Goal: Information Seeking & Learning: Learn about a topic

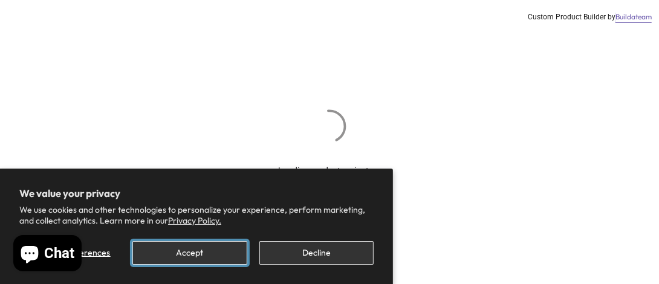
click at [209, 258] on button "Accept" at bounding box center [189, 253] width 114 height 24
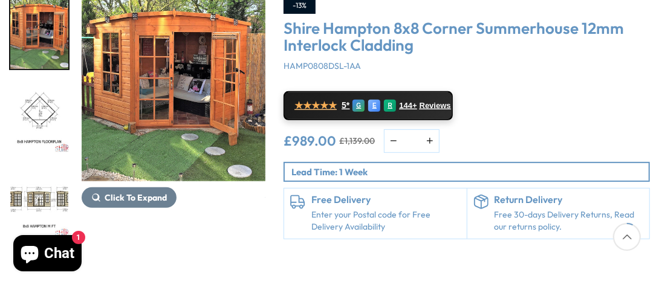
scroll to position [181, 0]
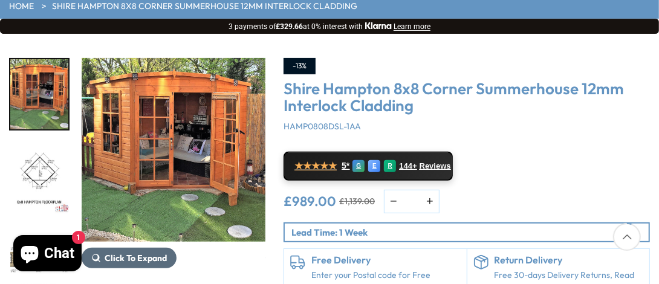
click at [111, 256] on span "Click To Expand" at bounding box center [136, 258] width 62 height 11
click at [163, 172] on img "1 / 14" at bounding box center [174, 150] width 184 height 184
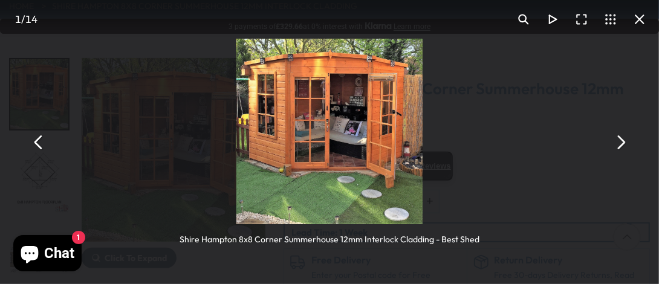
click at [617, 141] on button "You can close this modal content with the ESC key" at bounding box center [620, 142] width 29 height 29
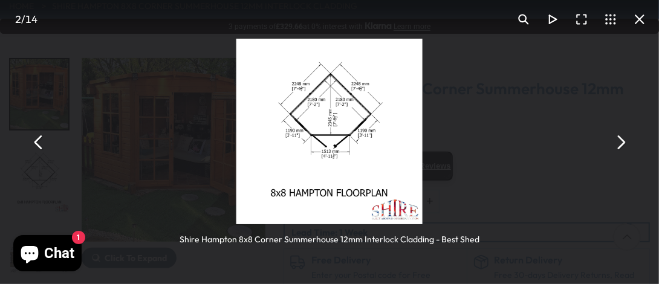
click at [617, 141] on button "You can close this modal content with the ESC key" at bounding box center [620, 142] width 29 height 29
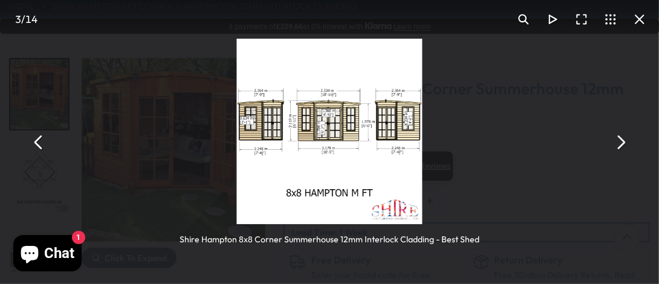
click at [617, 141] on button "You can close this modal content with the ESC key" at bounding box center [620, 142] width 29 height 29
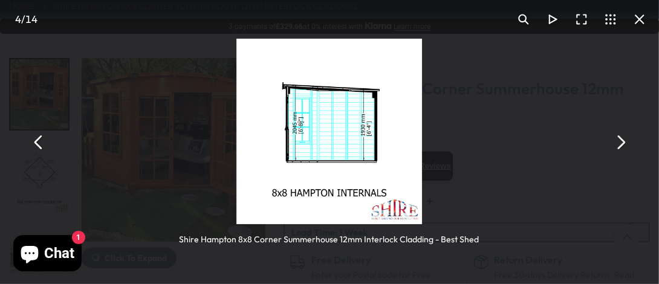
click at [617, 141] on button "You can close this modal content with the ESC key" at bounding box center [620, 142] width 29 height 29
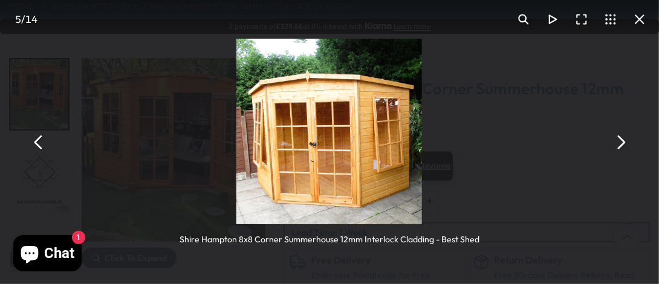
click at [617, 141] on button "You can close this modal content with the ESC key" at bounding box center [620, 142] width 29 height 29
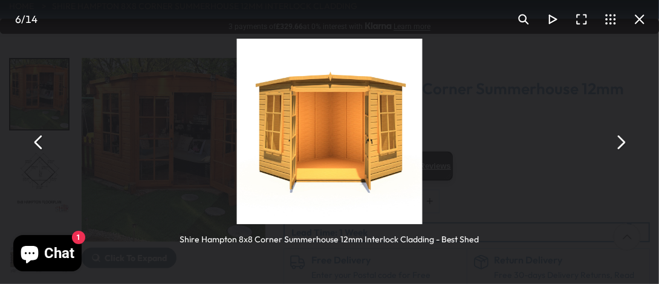
click at [617, 141] on button "You can close this modal content with the ESC key" at bounding box center [620, 142] width 29 height 29
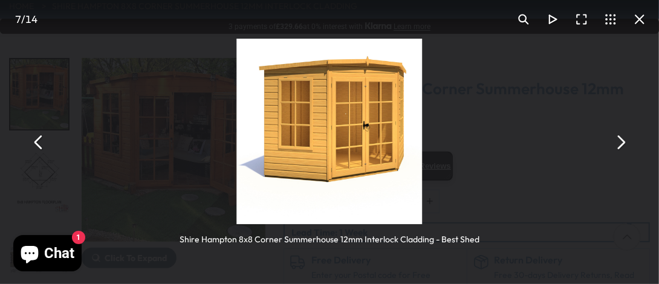
click at [617, 141] on button "You can close this modal content with the ESC key" at bounding box center [620, 142] width 29 height 29
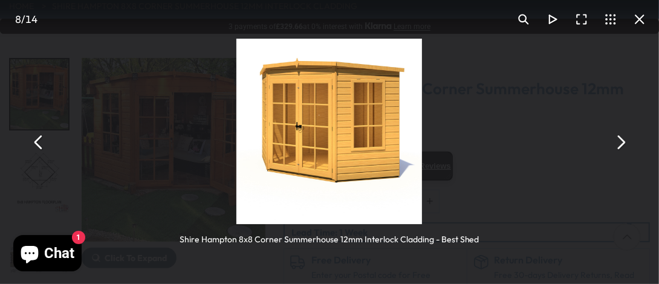
click at [617, 141] on button "You can close this modal content with the ESC key" at bounding box center [620, 142] width 29 height 29
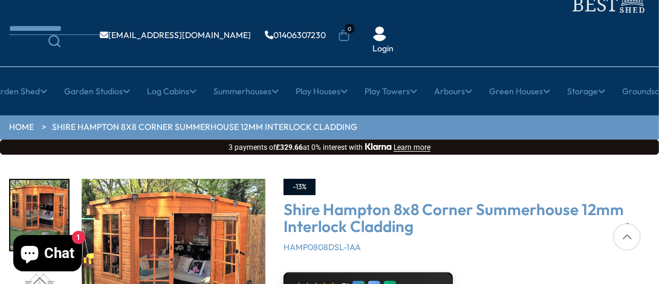
scroll to position [121, 0]
